Goal: Check status: Check status

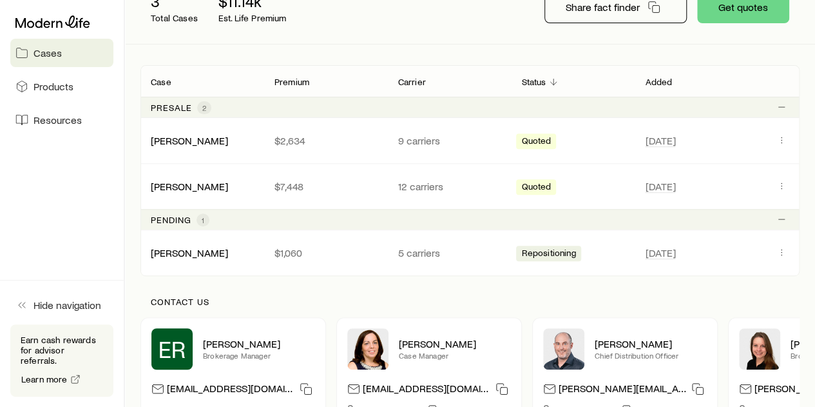
scroll to position [258, 0]
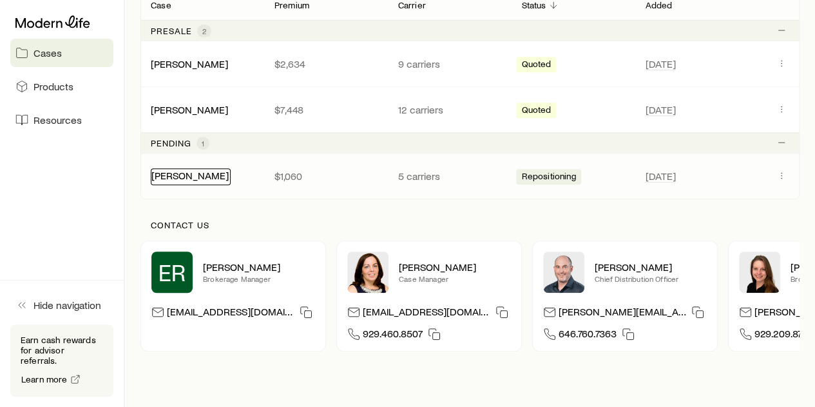
click at [186, 178] on link "[PERSON_NAME]" at bounding box center [189, 175] width 77 height 12
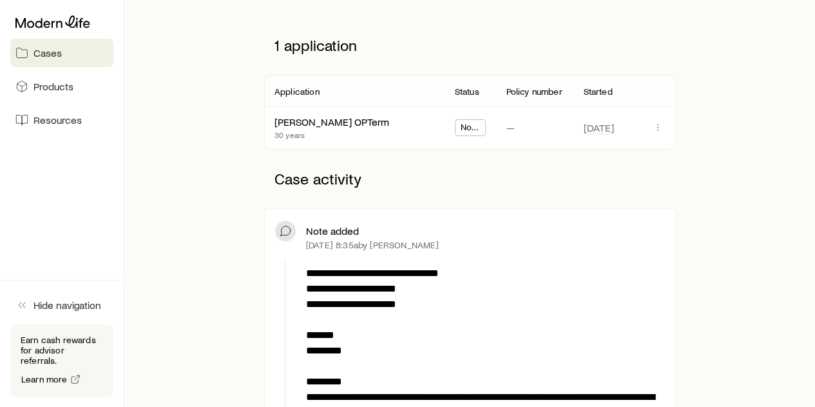
scroll to position [193, 0]
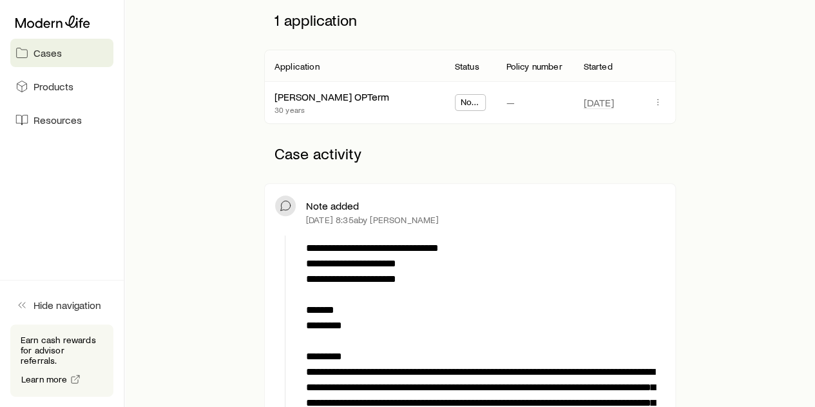
drag, startPoint x: 469, startPoint y: 101, endPoint x: 477, endPoint y: 101, distance: 8.4
click at [477, 101] on span "Not Taken" at bounding box center [471, 104] width 20 height 14
click at [472, 101] on span "Not Taken" at bounding box center [471, 104] width 20 height 14
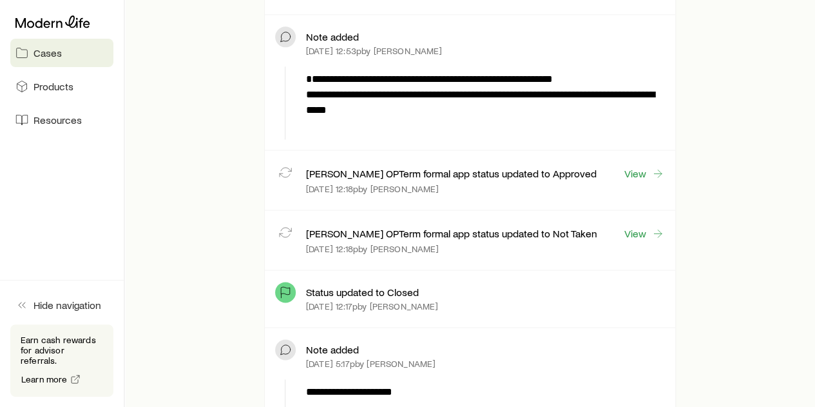
scroll to position [773, 0]
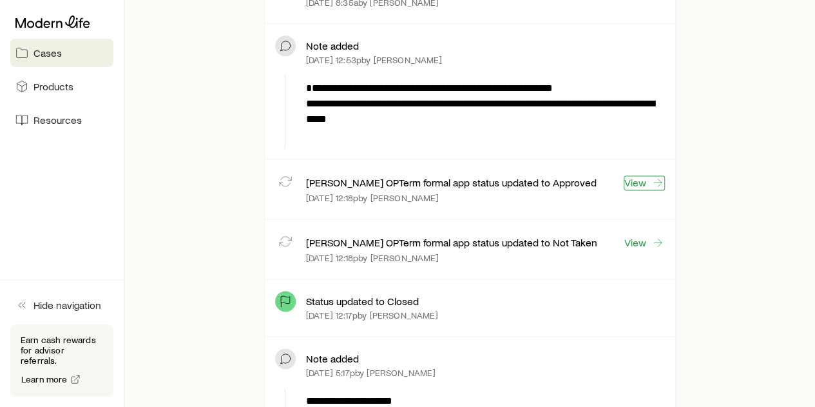
click at [650, 177] on link "View" at bounding box center [644, 182] width 41 height 15
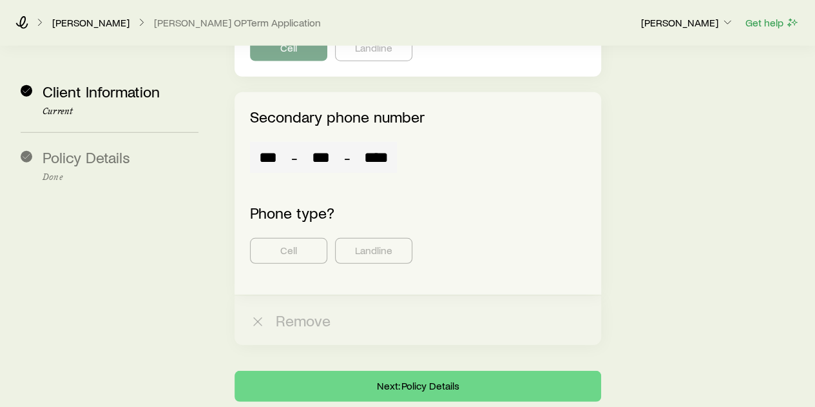
scroll to position [1694, 0]
